Goal: Information Seeking & Learning: Learn about a topic

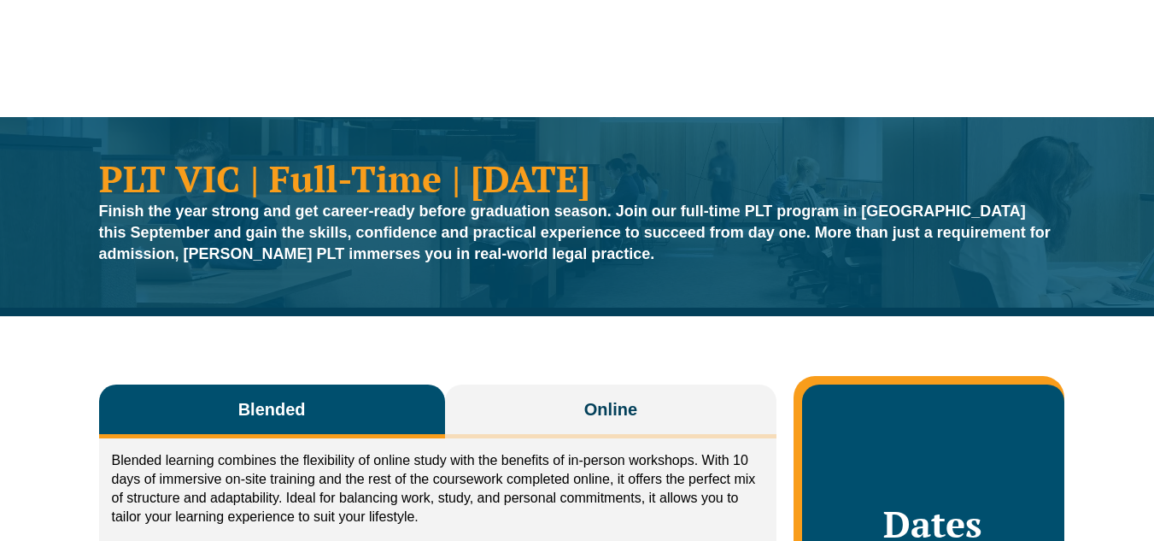
drag, startPoint x: 0, startPoint y: 0, endPoint x: 833, endPoint y: 47, distance: 833.9
click at [838, 47] on link "Medicare Billing Course" at bounding box center [901, 69] width 126 height 50
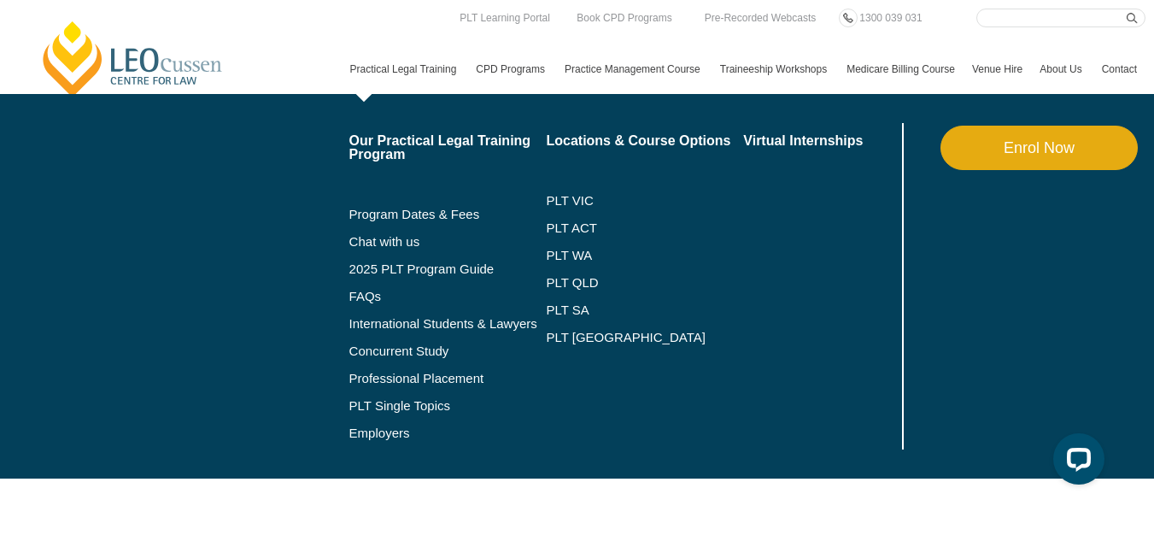
click at [342, 81] on link "Practical Legal Training" at bounding box center [405, 69] width 126 height 50
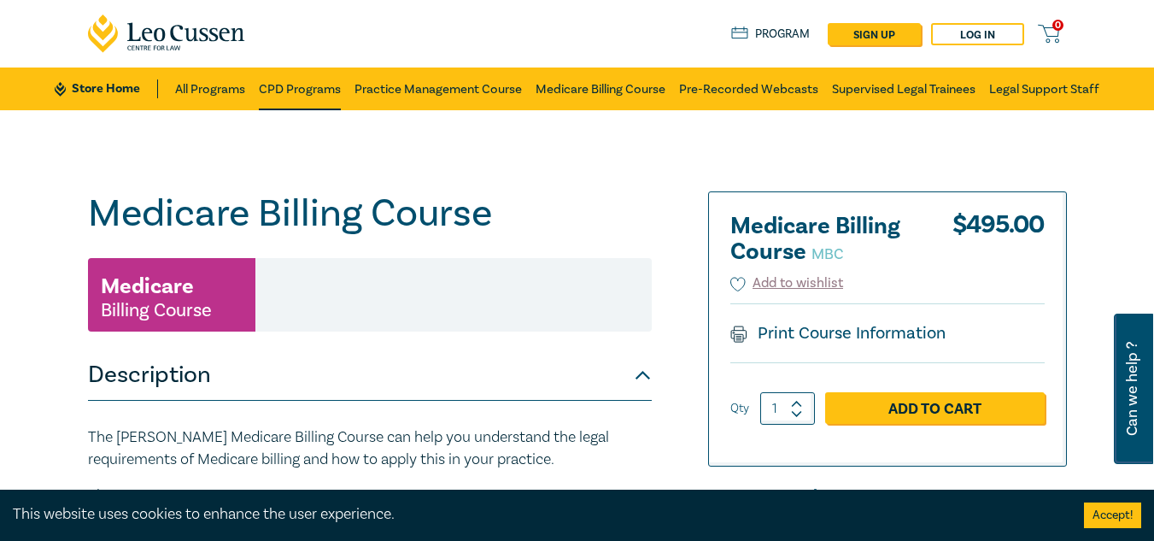
click at [311, 85] on link "CPD Programs" at bounding box center [300, 88] width 82 height 43
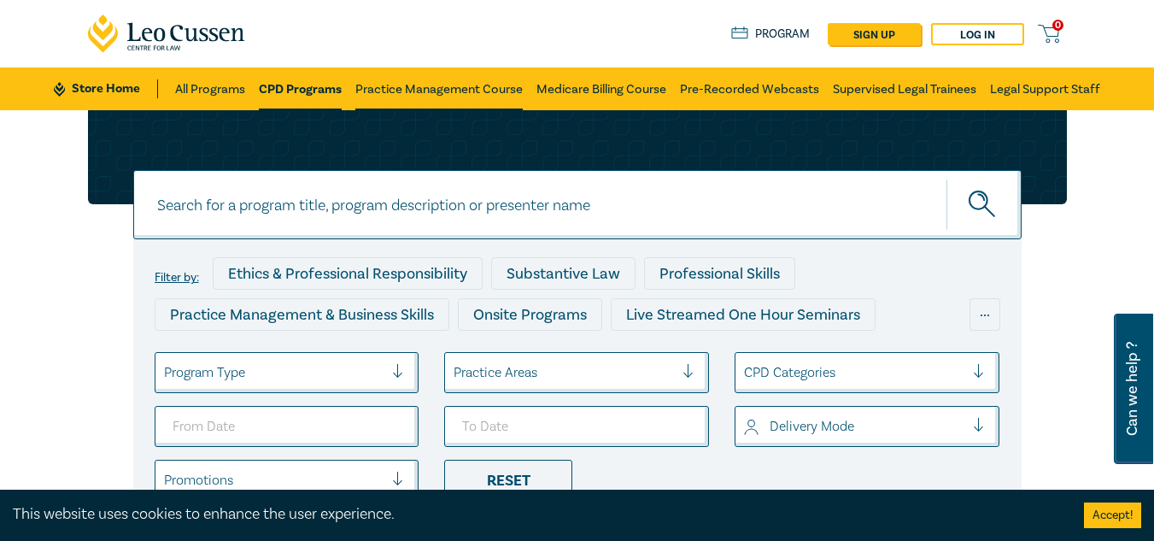
click at [438, 85] on link "Practice Management Course" at bounding box center [438, 88] width 167 height 43
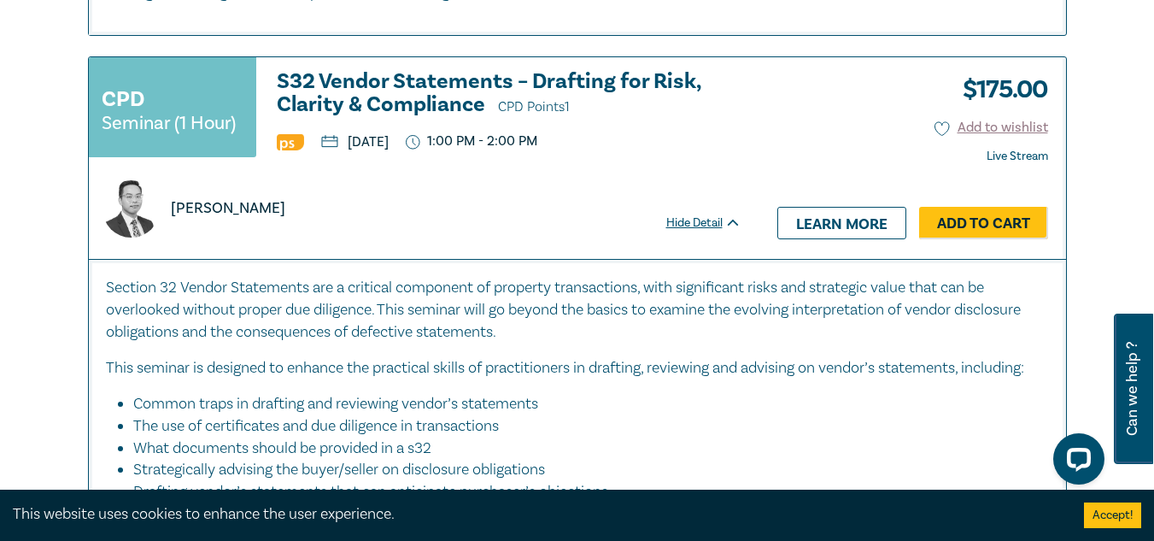
scroll to position [8655, 0]
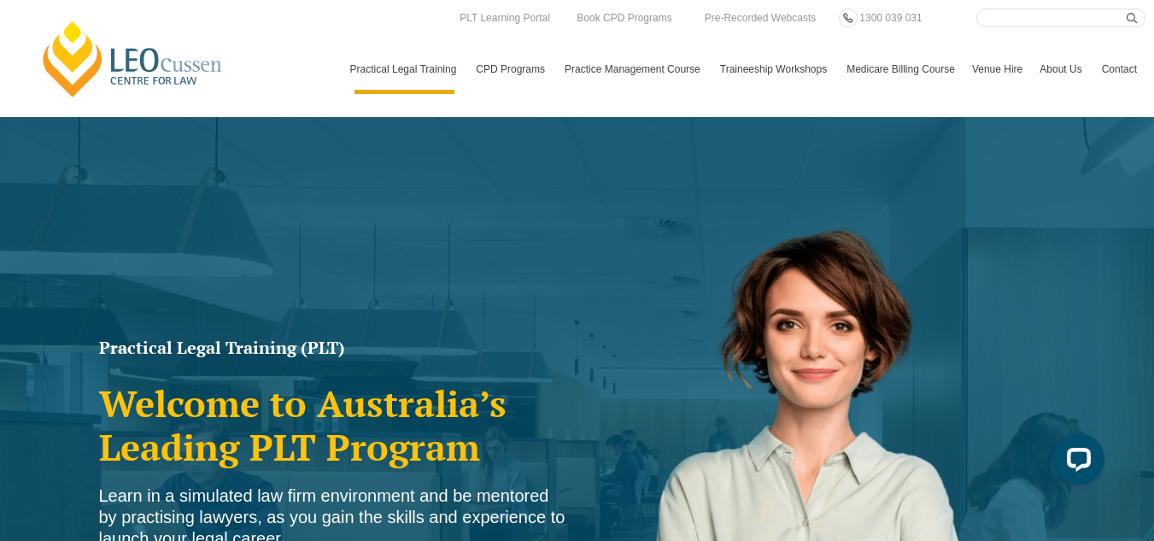
drag, startPoint x: 1159, startPoint y: 23, endPoint x: 1156, endPoint y: -74, distance: 97.4
click at [1153, 0] on html "Leo Cussen Centre for Law Search here Practical Legal Training Our Practical Le…" at bounding box center [577, 270] width 1154 height 541
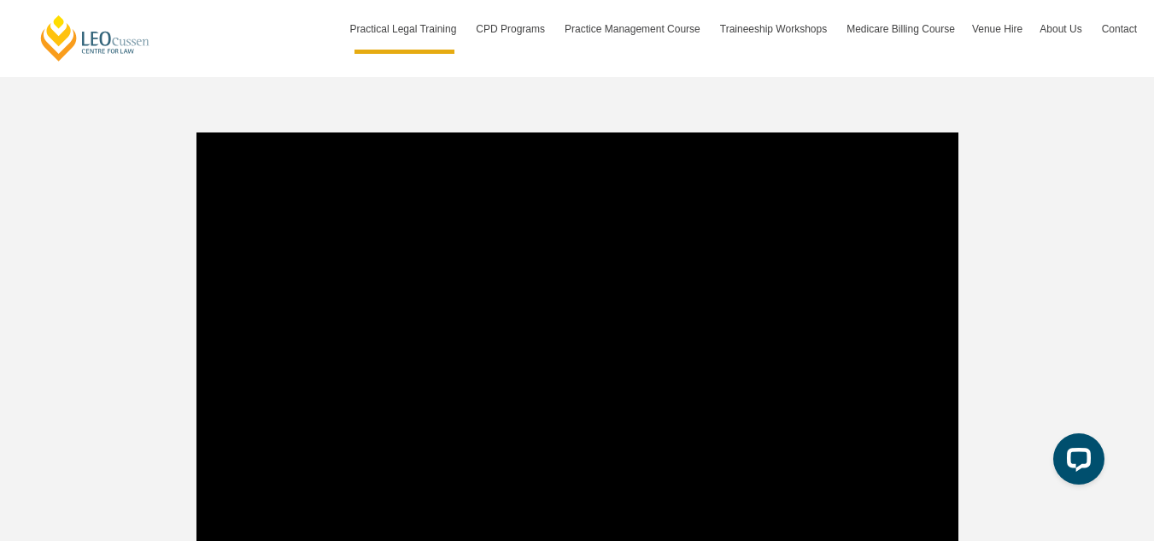
scroll to position [1708, 0]
